Goal: Book appointment/travel/reservation

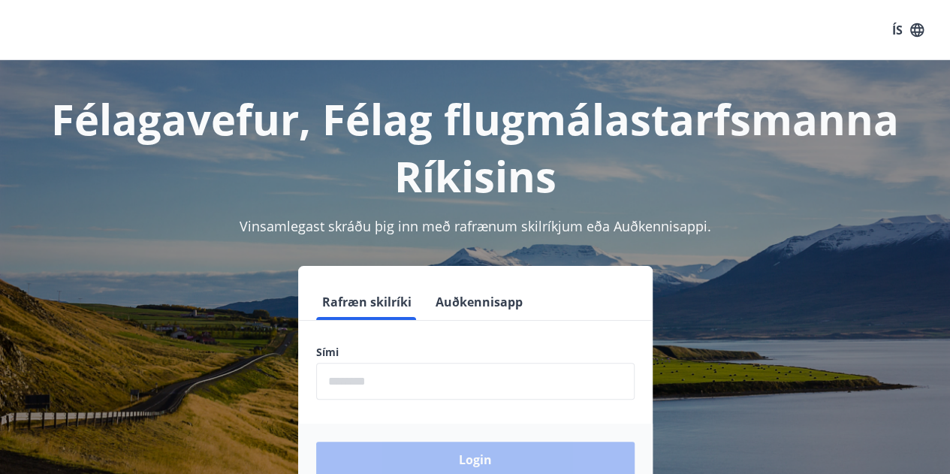
click at [435, 384] on input "phone" at bounding box center [475, 381] width 318 height 37
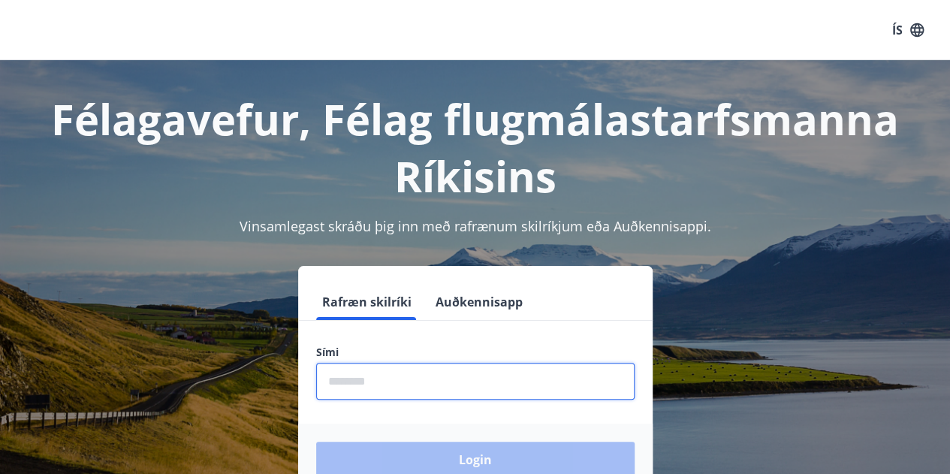
type input "********"
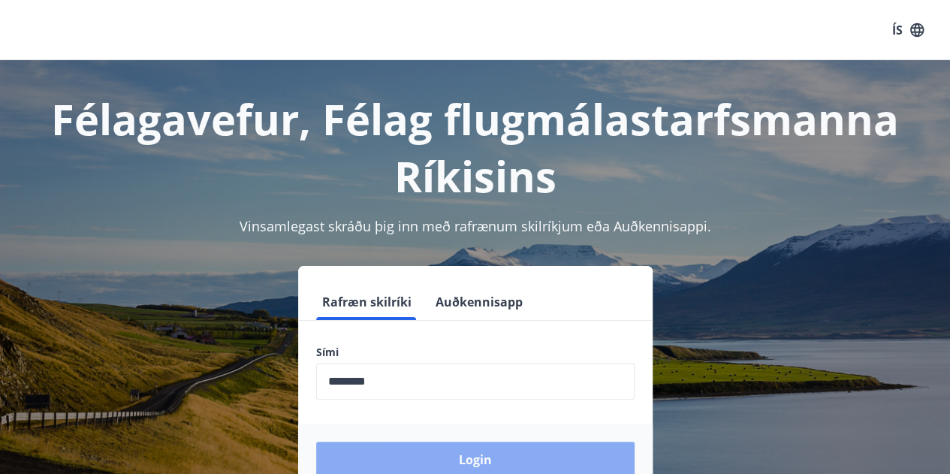
click at [473, 456] on button "Login" at bounding box center [475, 459] width 318 height 36
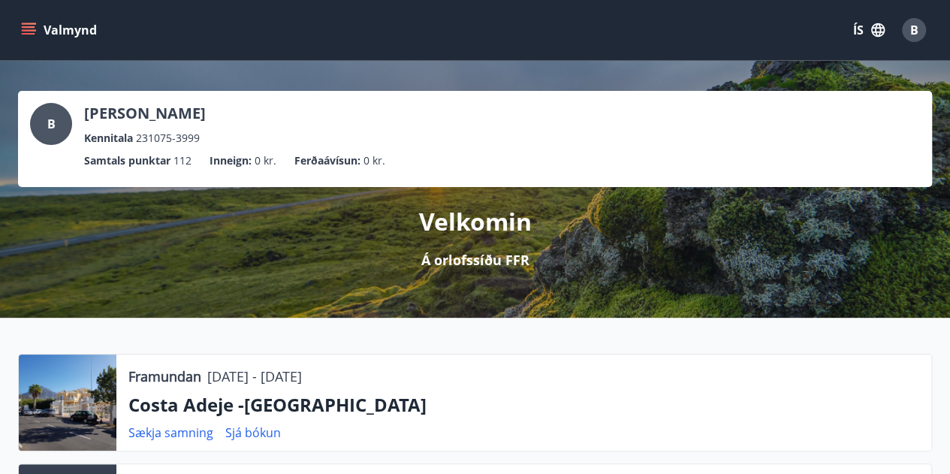
click at [30, 29] on icon "menu" at bounding box center [28, 30] width 15 height 15
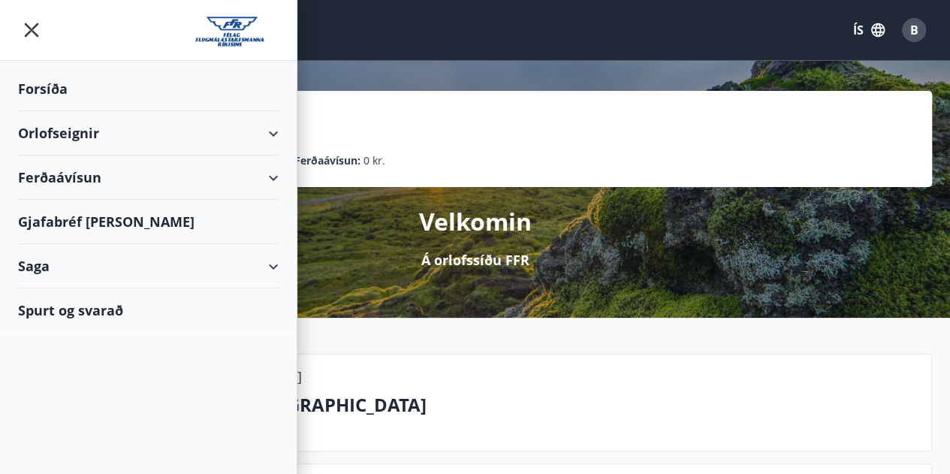
click at [68, 134] on div "Orlofseignir" at bounding box center [148, 133] width 260 height 44
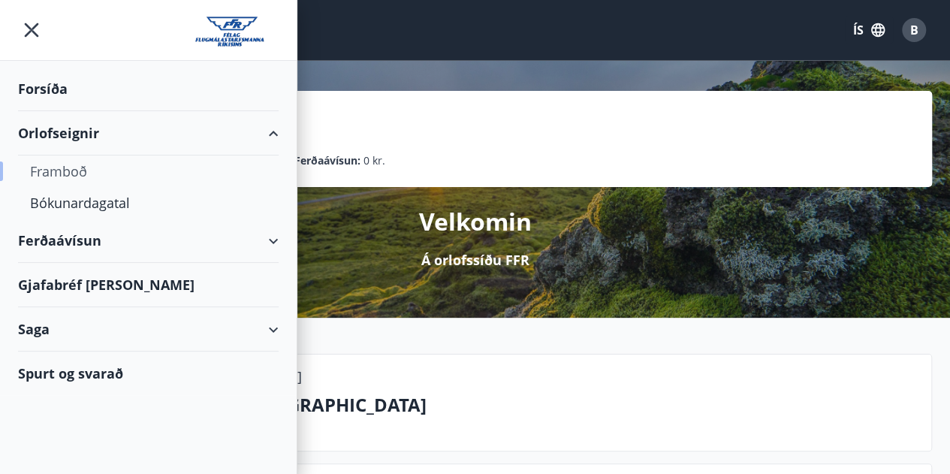
click at [78, 174] on div "Framboð" at bounding box center [148, 171] width 236 height 32
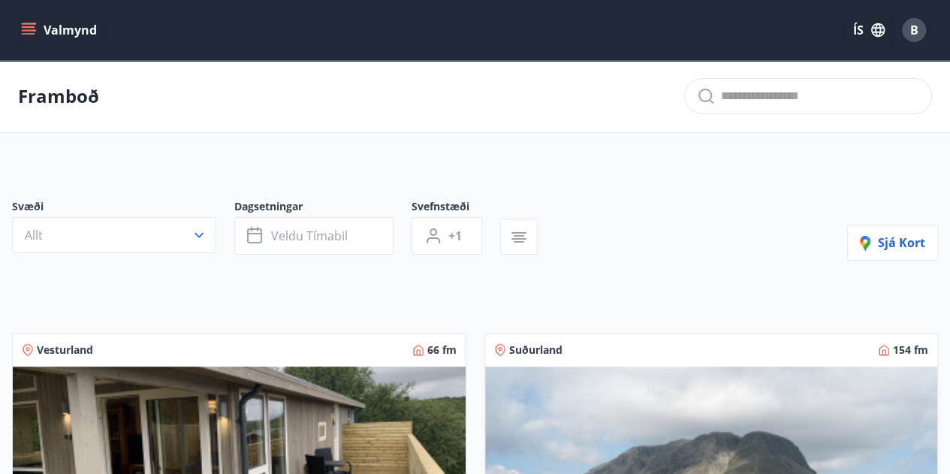
click at [22, 30] on icon "menu" at bounding box center [30, 30] width 17 height 2
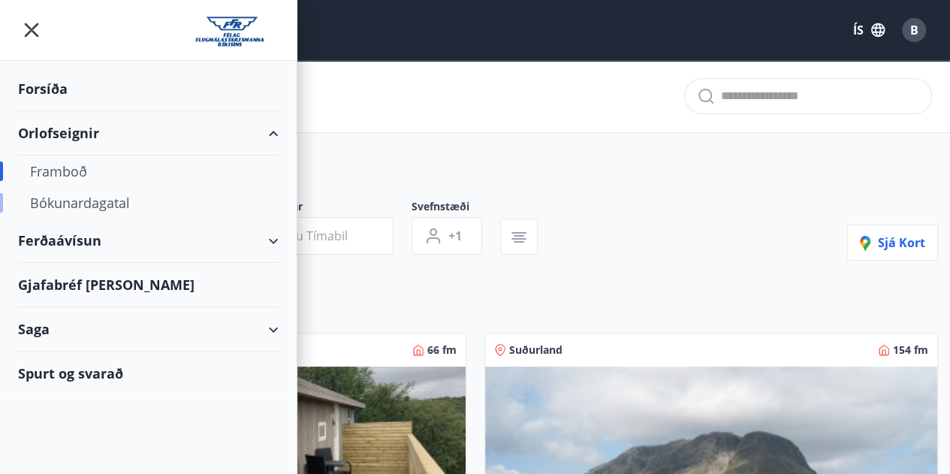
click at [100, 199] on div "Bókunardagatal" at bounding box center [148, 203] width 236 height 32
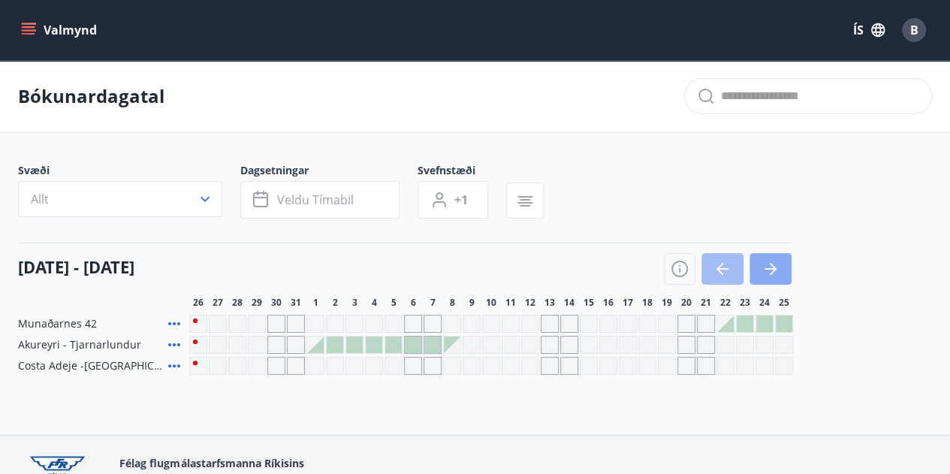
click at [783, 272] on button "button" at bounding box center [770, 269] width 42 height 32
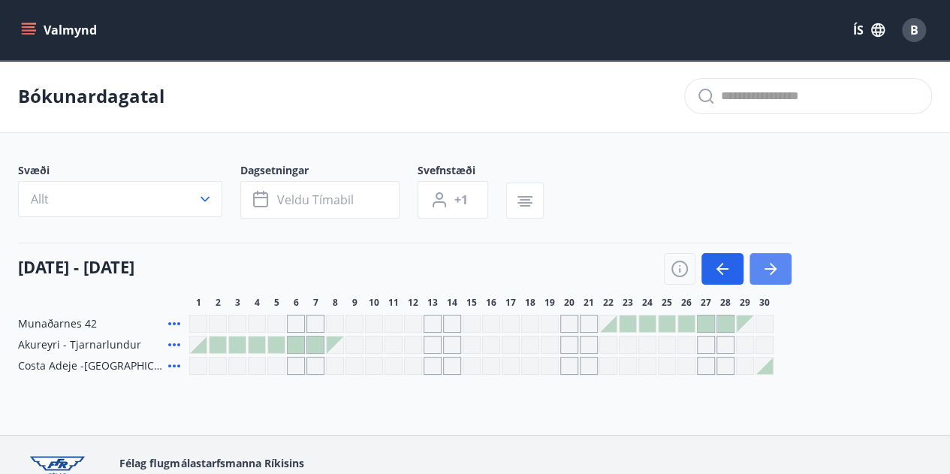
click at [783, 272] on button "button" at bounding box center [770, 269] width 42 height 32
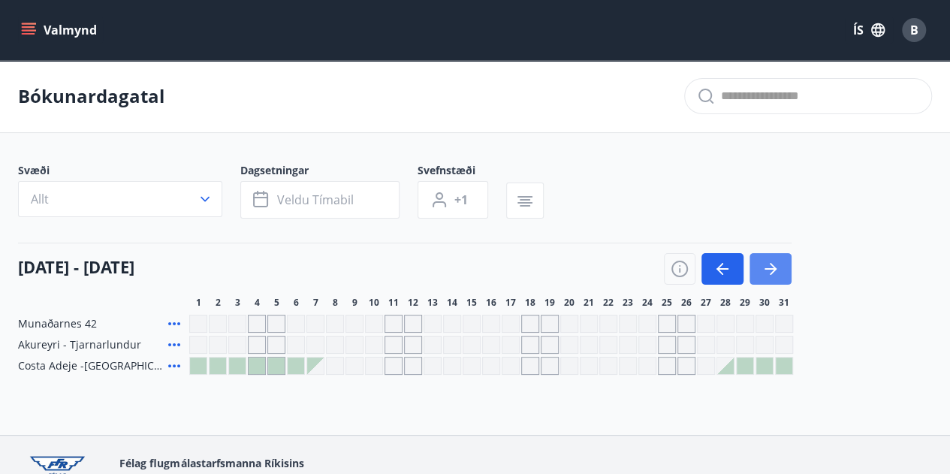
click at [783, 272] on button "button" at bounding box center [770, 269] width 42 height 32
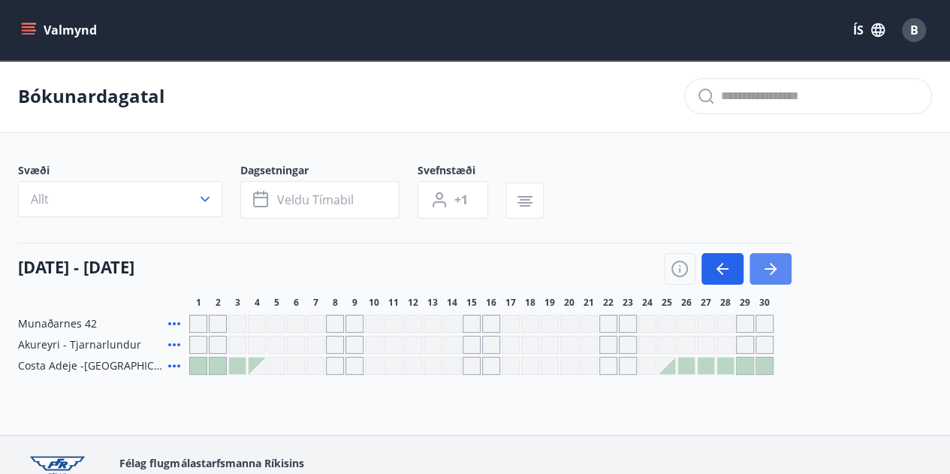
click at [783, 272] on button "button" at bounding box center [770, 269] width 42 height 32
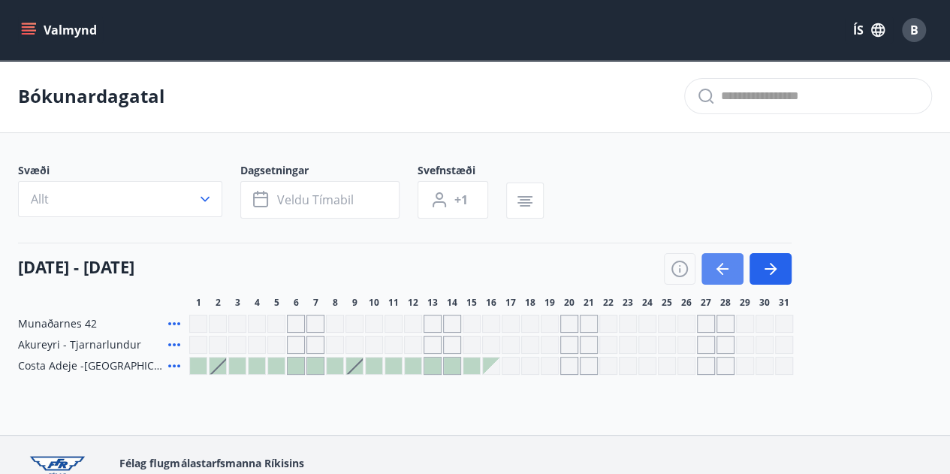
click at [727, 268] on icon "button" at bounding box center [722, 269] width 12 height 2
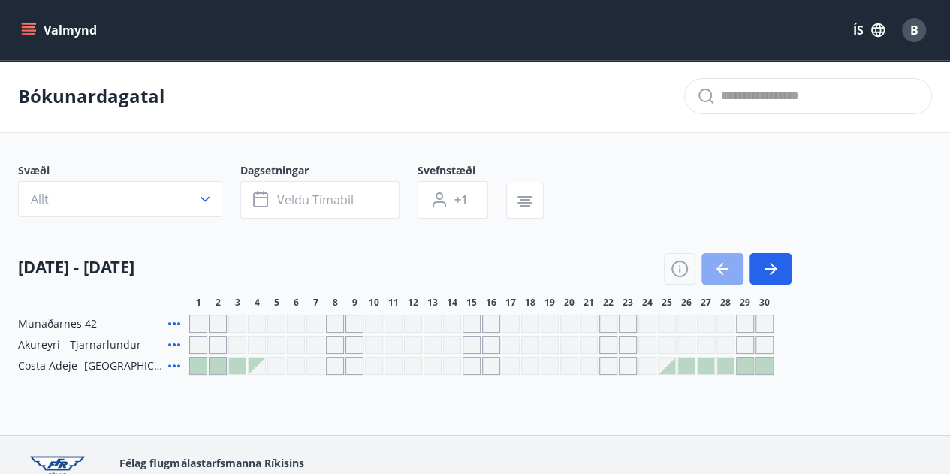
click at [727, 268] on icon "button" at bounding box center [722, 269] width 12 height 2
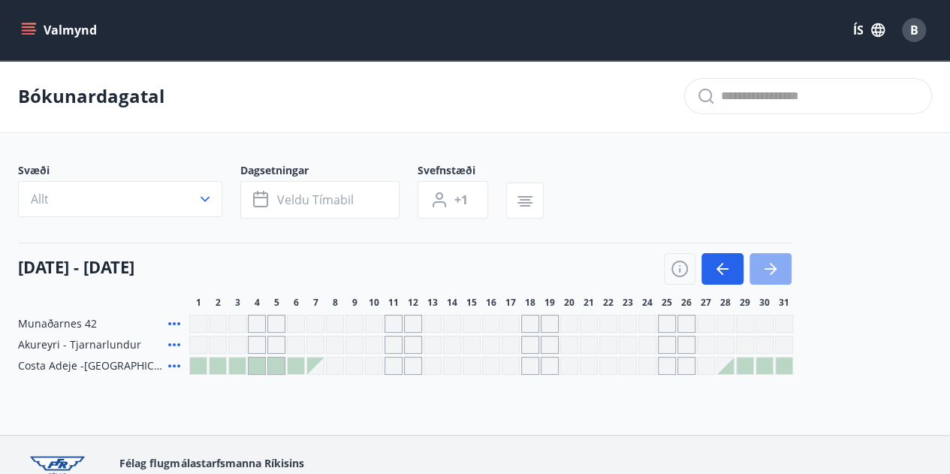
click at [773, 266] on icon "button" at bounding box center [772, 269] width 7 height 12
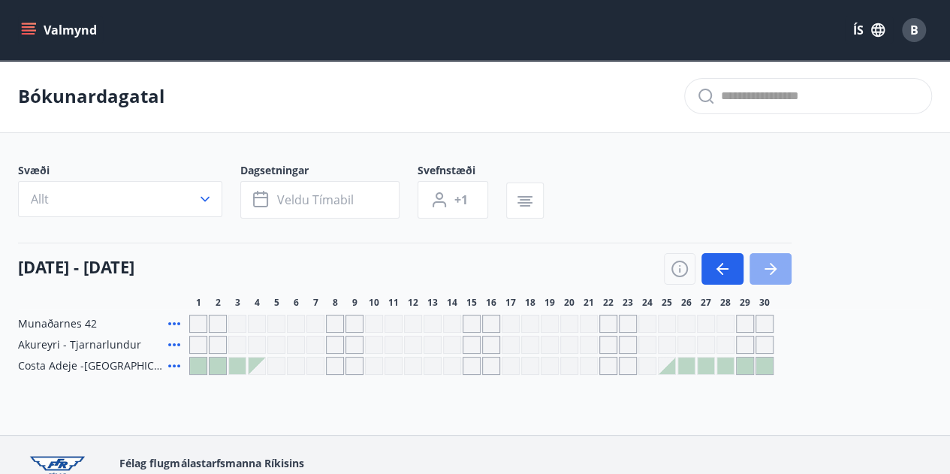
click at [769, 263] on icon "button" at bounding box center [770, 269] width 18 height 18
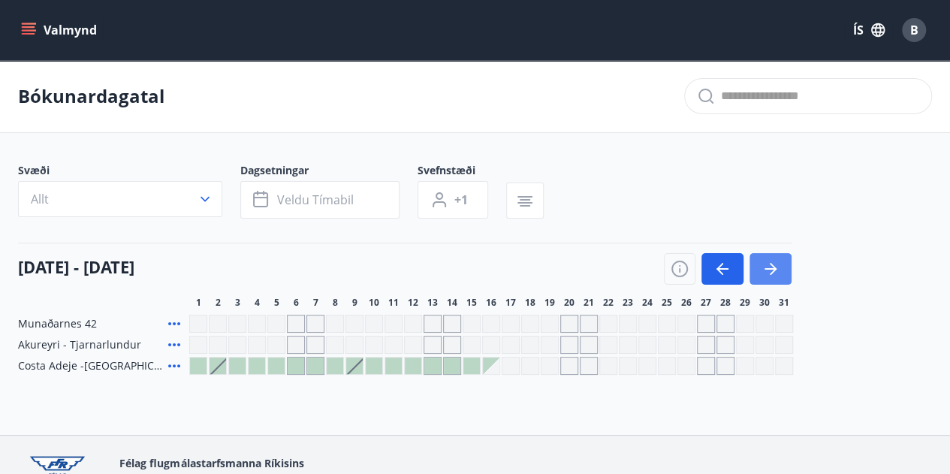
click at [784, 272] on button "button" at bounding box center [770, 269] width 42 height 32
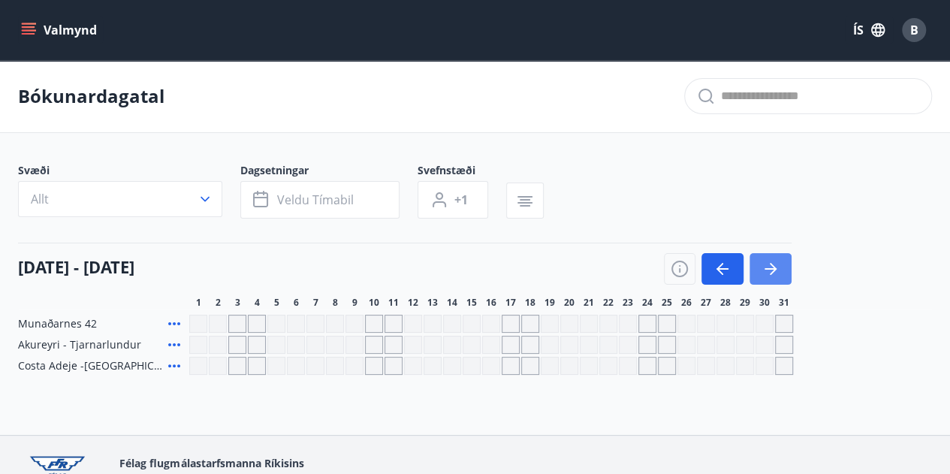
click at [784, 272] on button "button" at bounding box center [770, 269] width 42 height 32
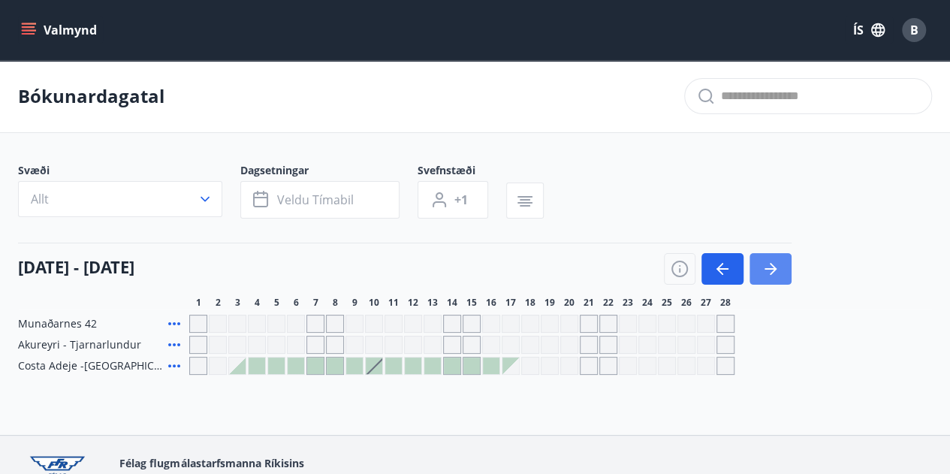
click at [761, 273] on icon "button" at bounding box center [770, 269] width 18 height 18
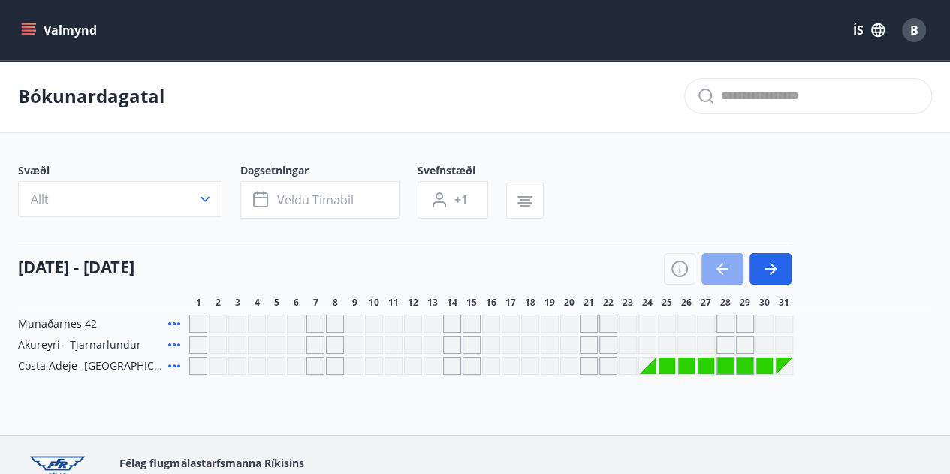
click at [730, 271] on icon "button" at bounding box center [722, 269] width 18 height 18
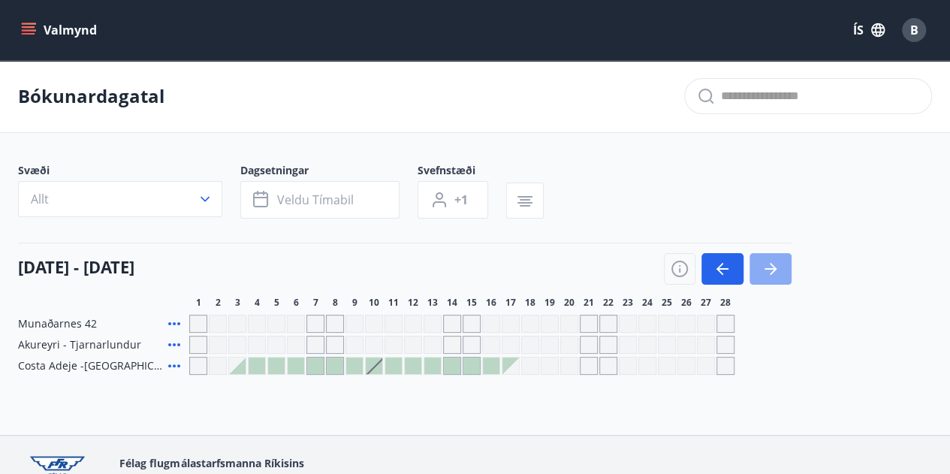
click at [769, 272] on icon "button" at bounding box center [770, 269] width 18 height 18
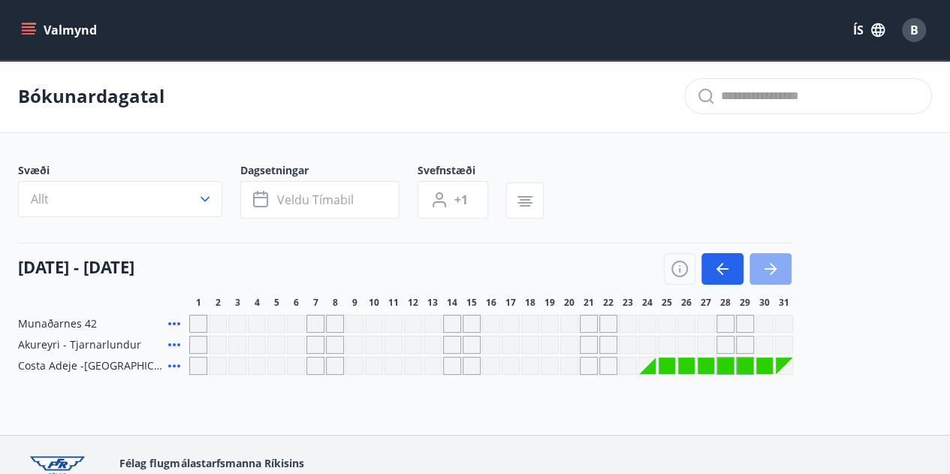
click at [769, 272] on icon "button" at bounding box center [770, 269] width 18 height 18
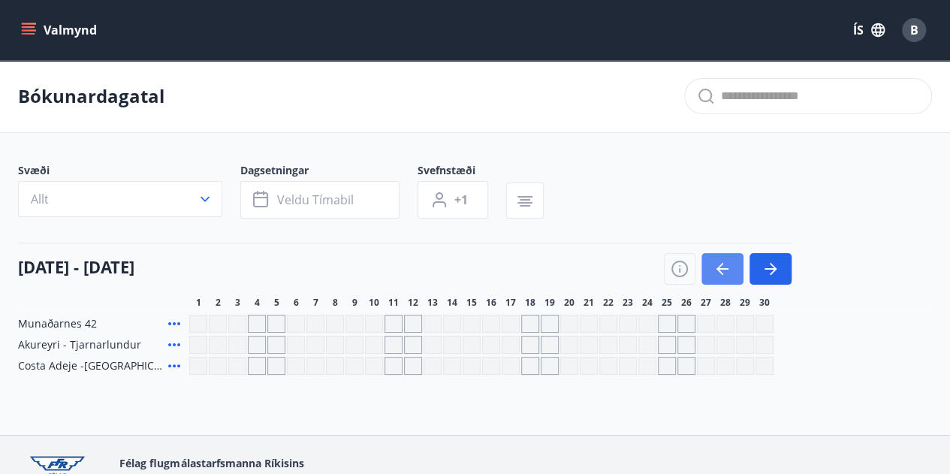
click at [710, 280] on button "button" at bounding box center [722, 269] width 42 height 32
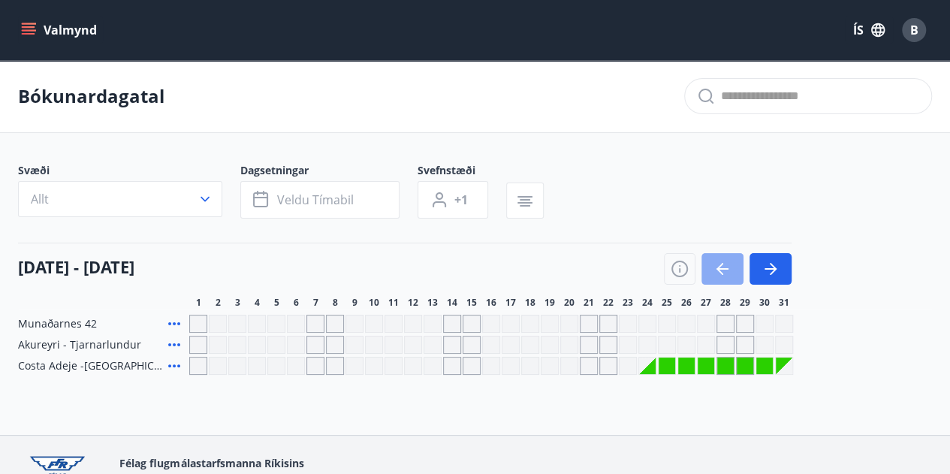
click at [713, 275] on icon "button" at bounding box center [722, 269] width 18 height 18
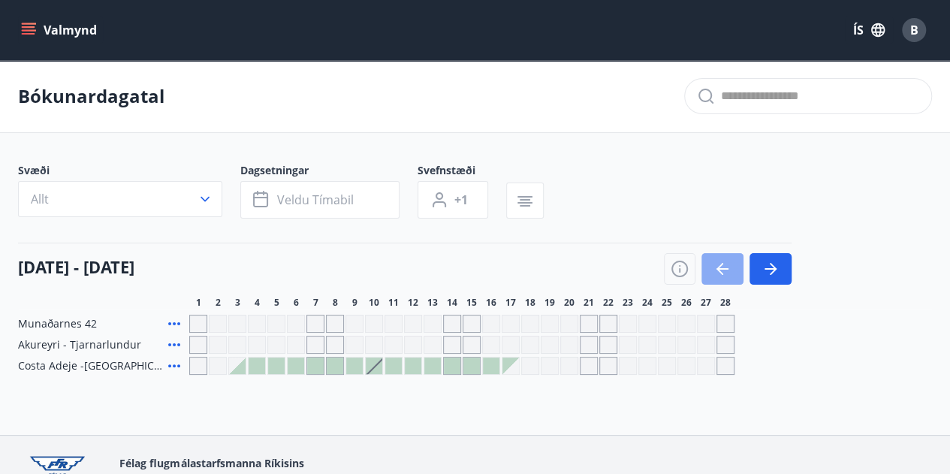
click at [713, 275] on icon "button" at bounding box center [722, 269] width 18 height 18
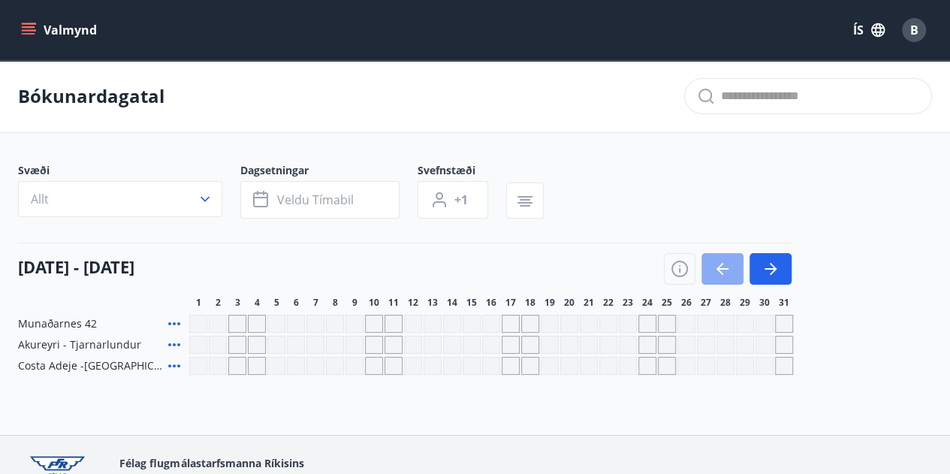
click at [713, 275] on icon "button" at bounding box center [722, 269] width 18 height 18
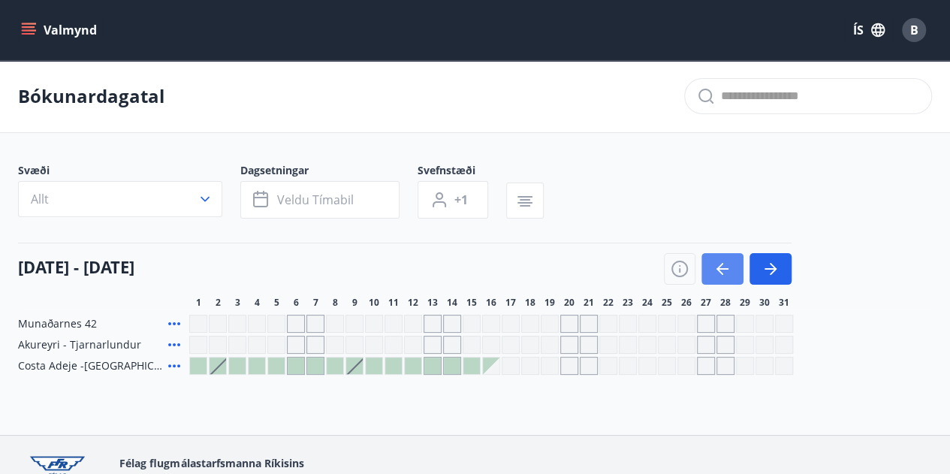
click at [713, 275] on icon "button" at bounding box center [722, 269] width 18 height 18
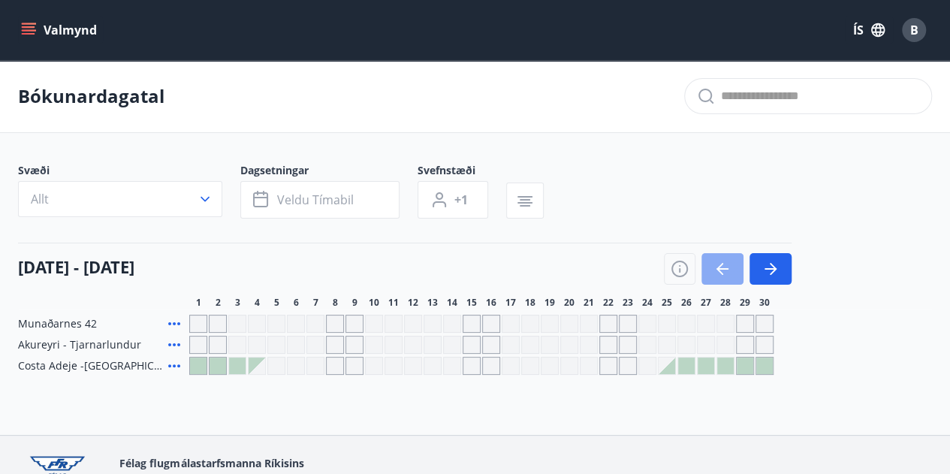
click at [713, 275] on icon "button" at bounding box center [722, 269] width 18 height 18
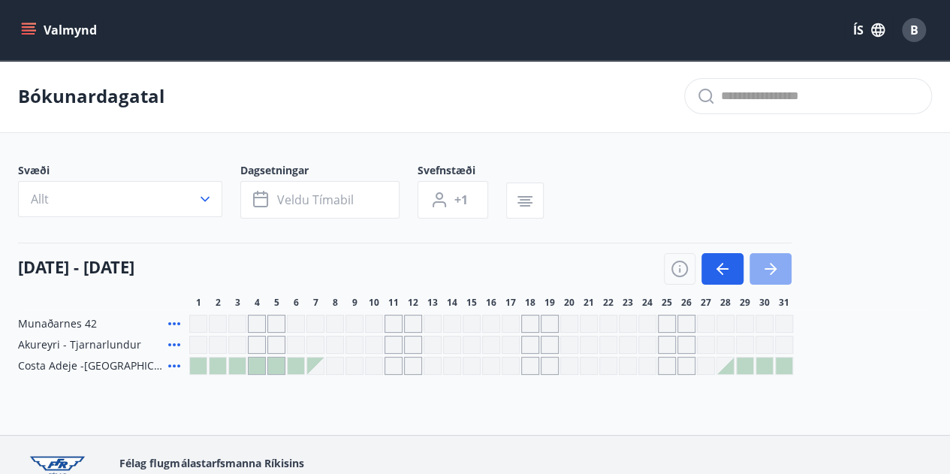
click at [782, 276] on button "button" at bounding box center [770, 269] width 42 height 32
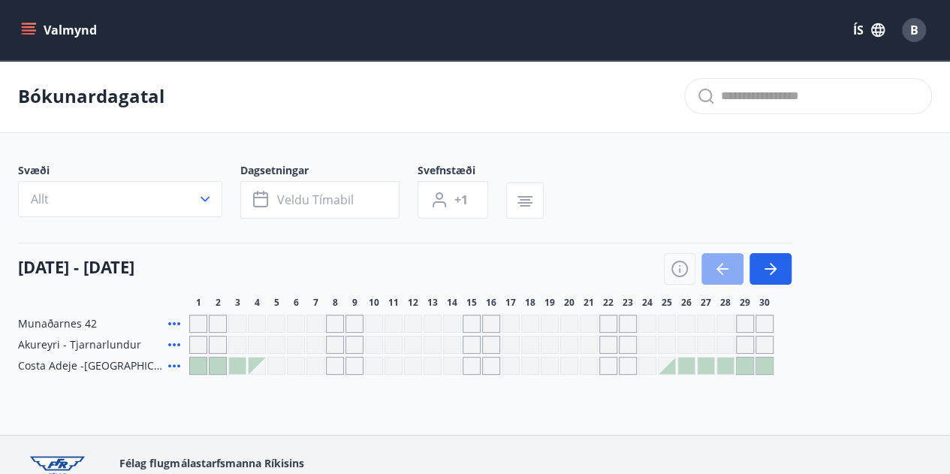
click at [733, 275] on button "button" at bounding box center [722, 269] width 42 height 32
